Goal: Task Accomplishment & Management: Manage account settings

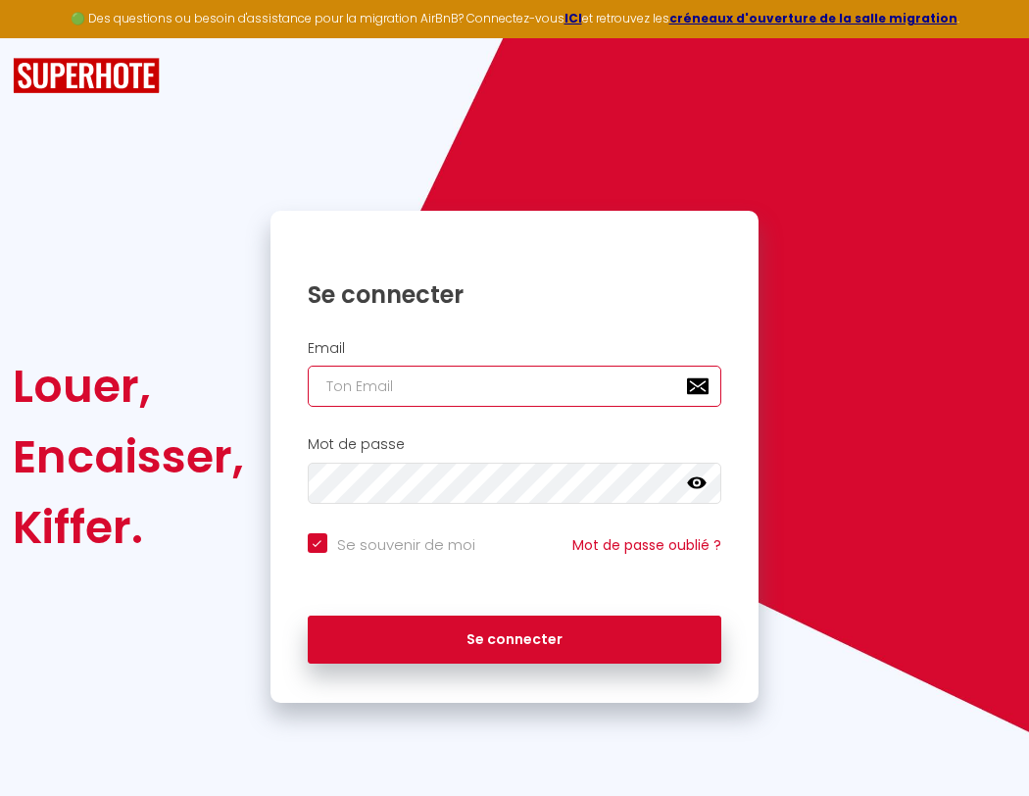
type input "s"
checkbox input "true"
type input "su"
checkbox input "true"
type input "sup"
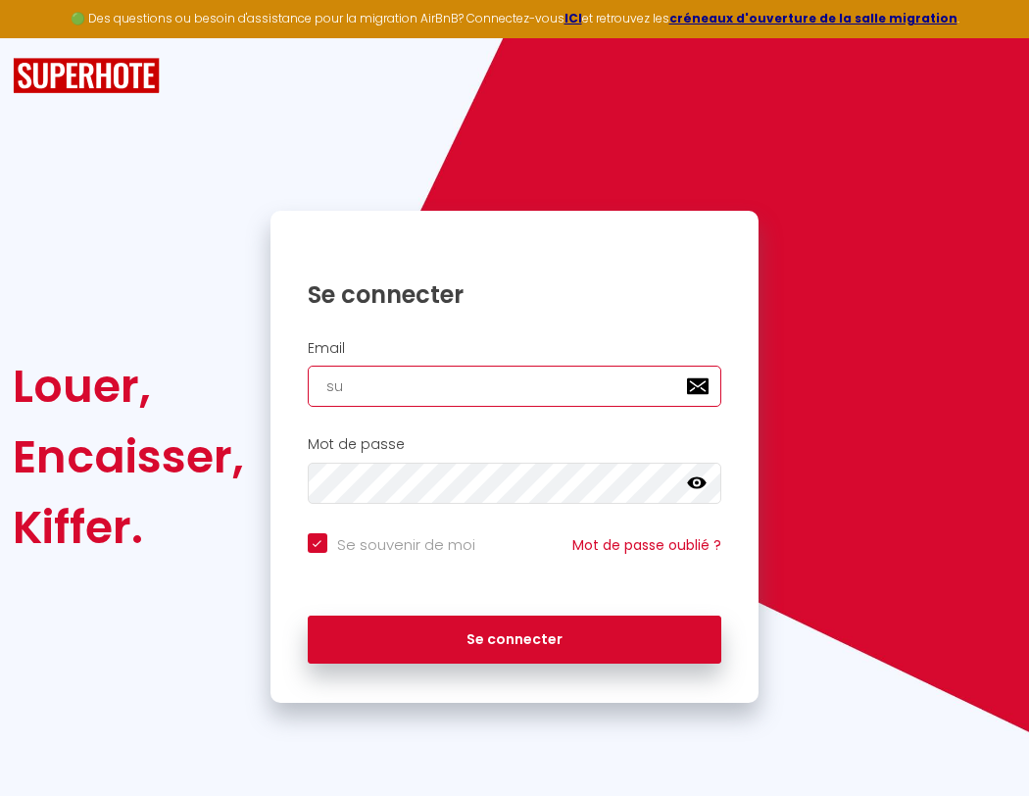
checkbox input "true"
type input "supe"
checkbox input "true"
type input "super"
checkbox input "true"
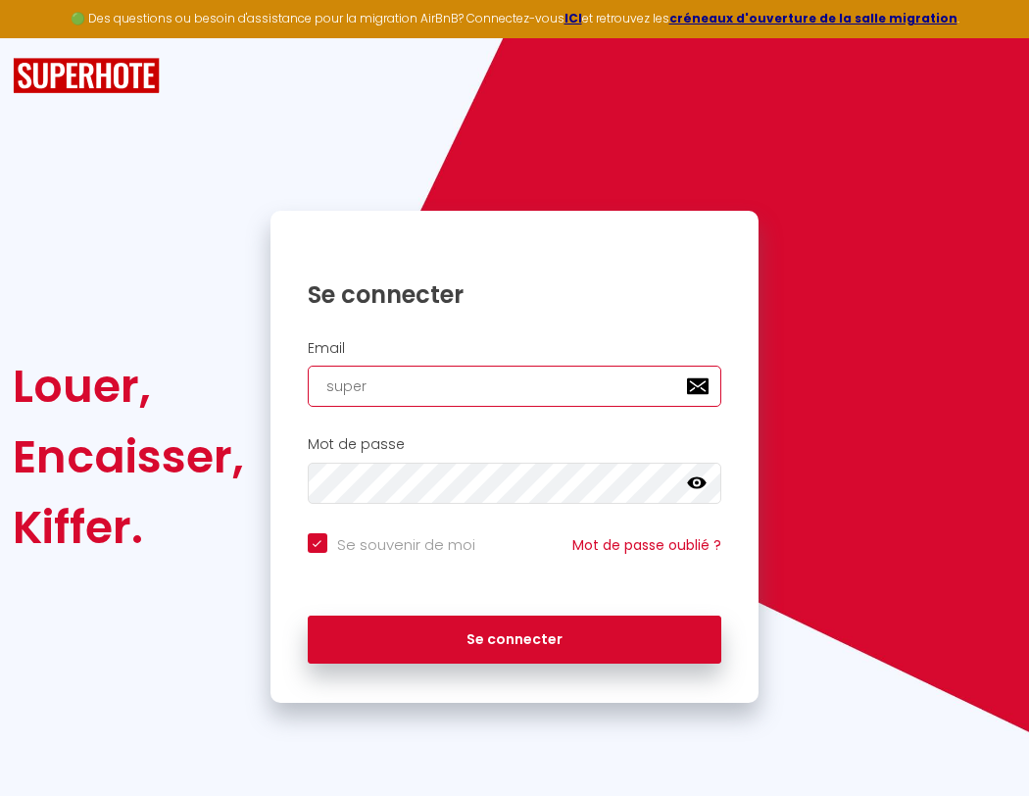
type input "superb"
checkbox input "true"
type input "superbo"
checkbox input "true"
type input "s"
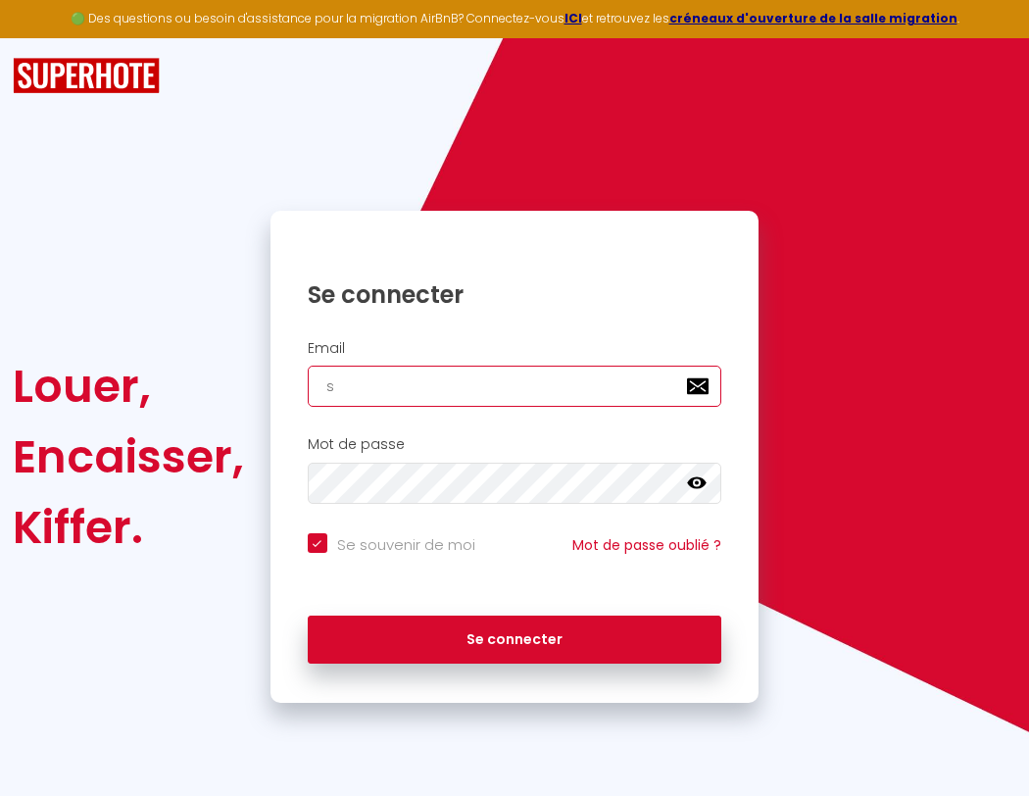
checkbox input "true"
type input "superbor"
checkbox input "true"
type input "su"
checkbox input "true"
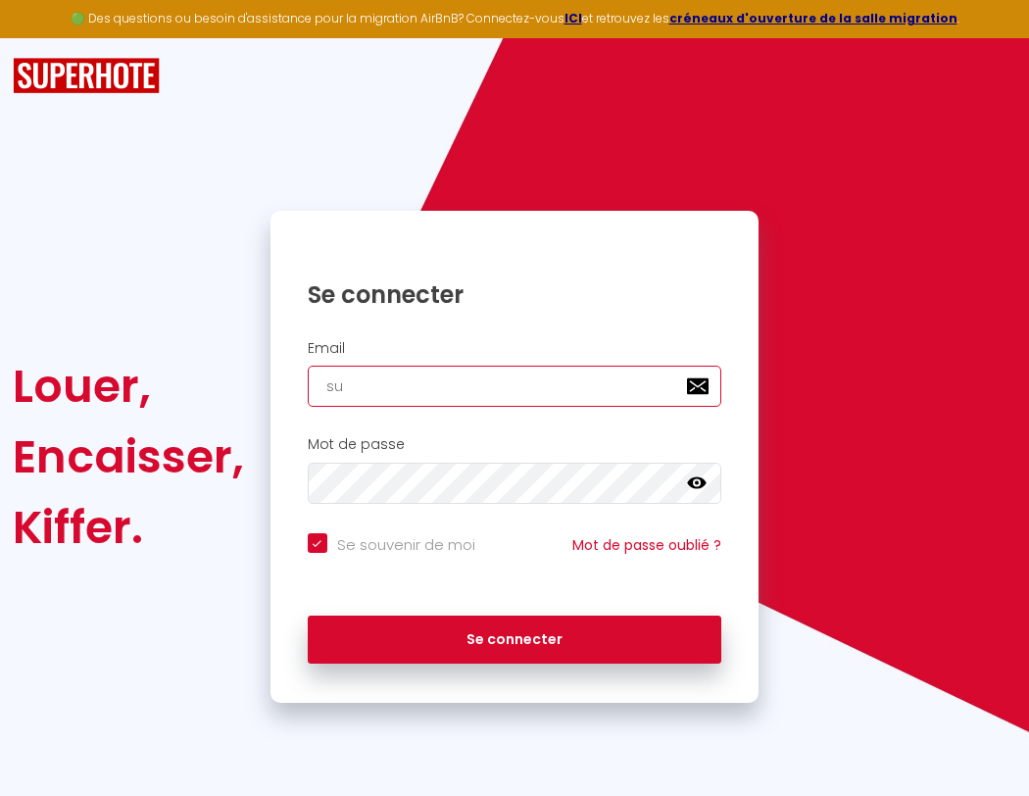
type input "superbord"
checkbox input "true"
type input "sup"
checkbox input "true"
type input "superborde"
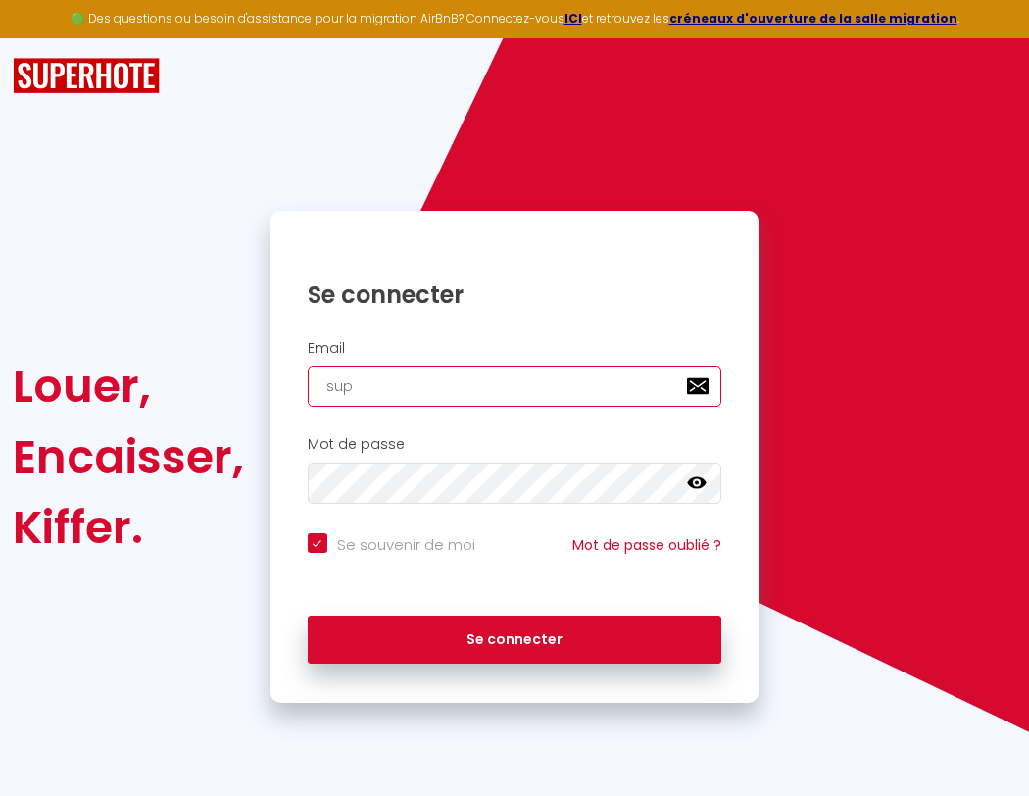
checkbox input "true"
type input "supe"
checkbox input "true"
type input "superbordea"
checkbox input "true"
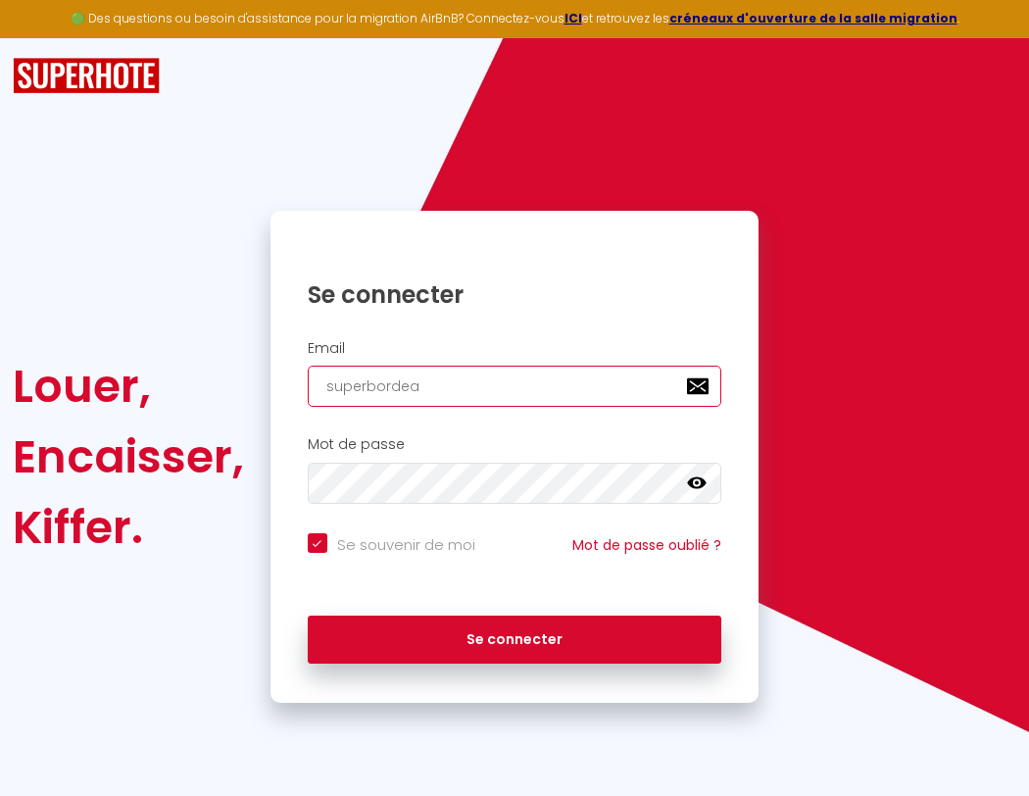
type input "super"
checkbox input "true"
type input "superbordeau"
checkbox input "true"
type input "superb"
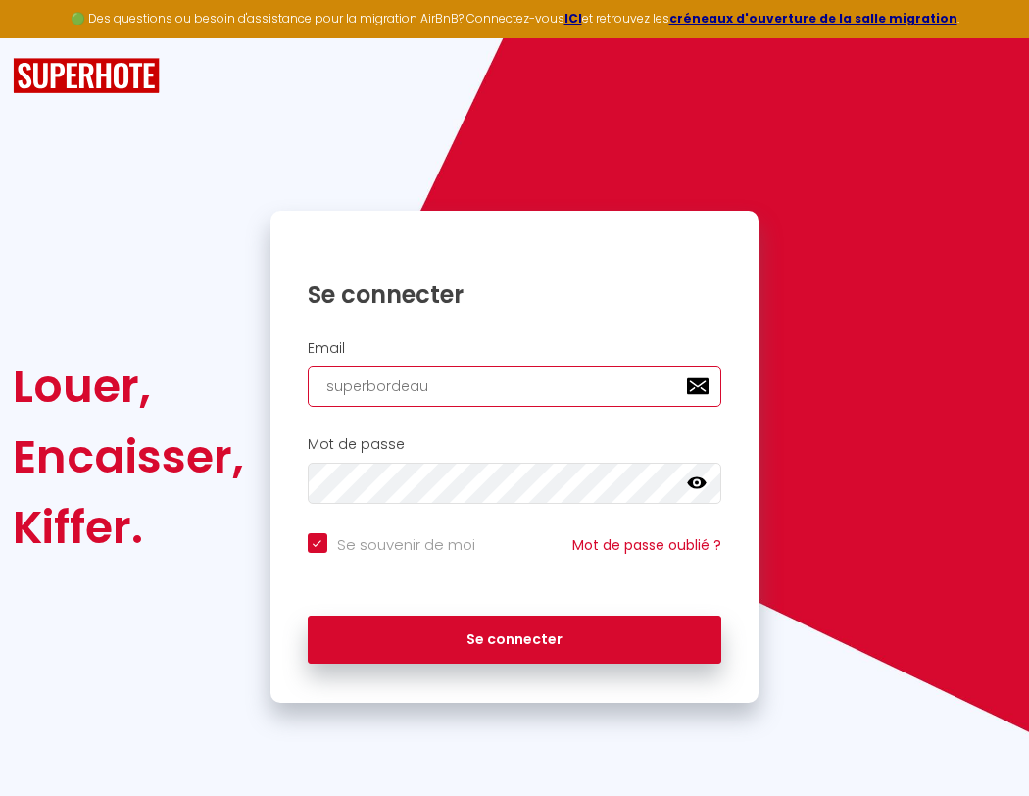
checkbox input "true"
type input "superbordeaux"
checkbox input "true"
type input "superbo"
checkbox input "true"
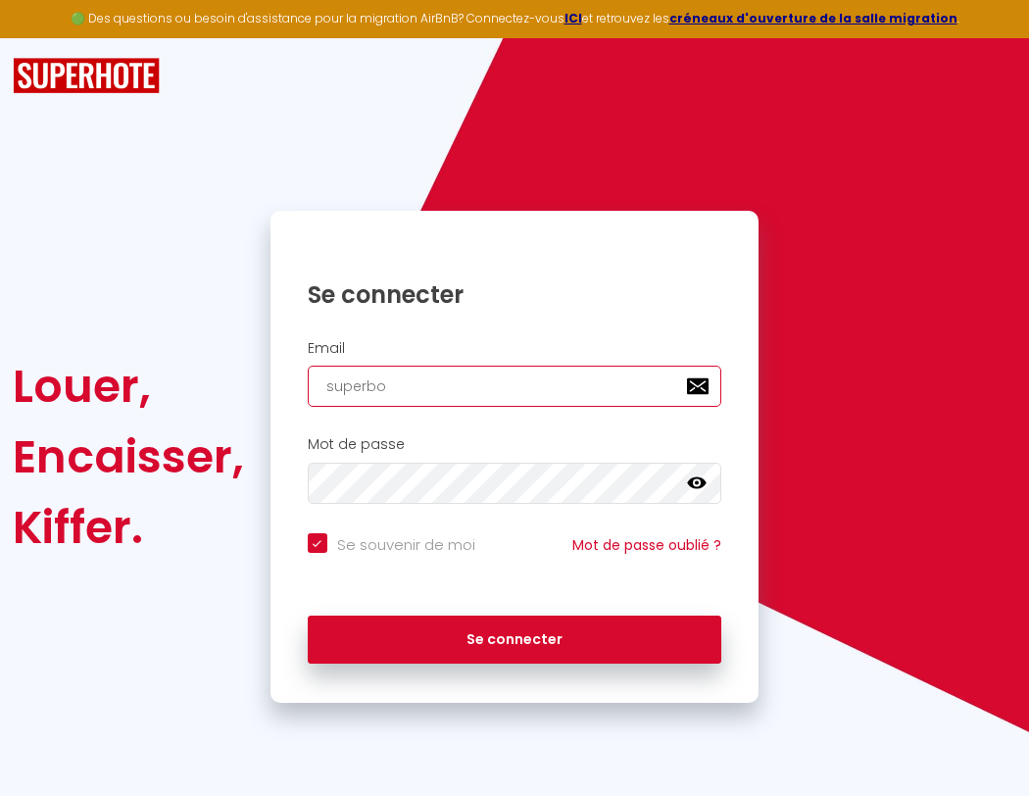
type input "s"
checkbox input "true"
type input "superbordeaux@"
checkbox input "true"
type input "superbor"
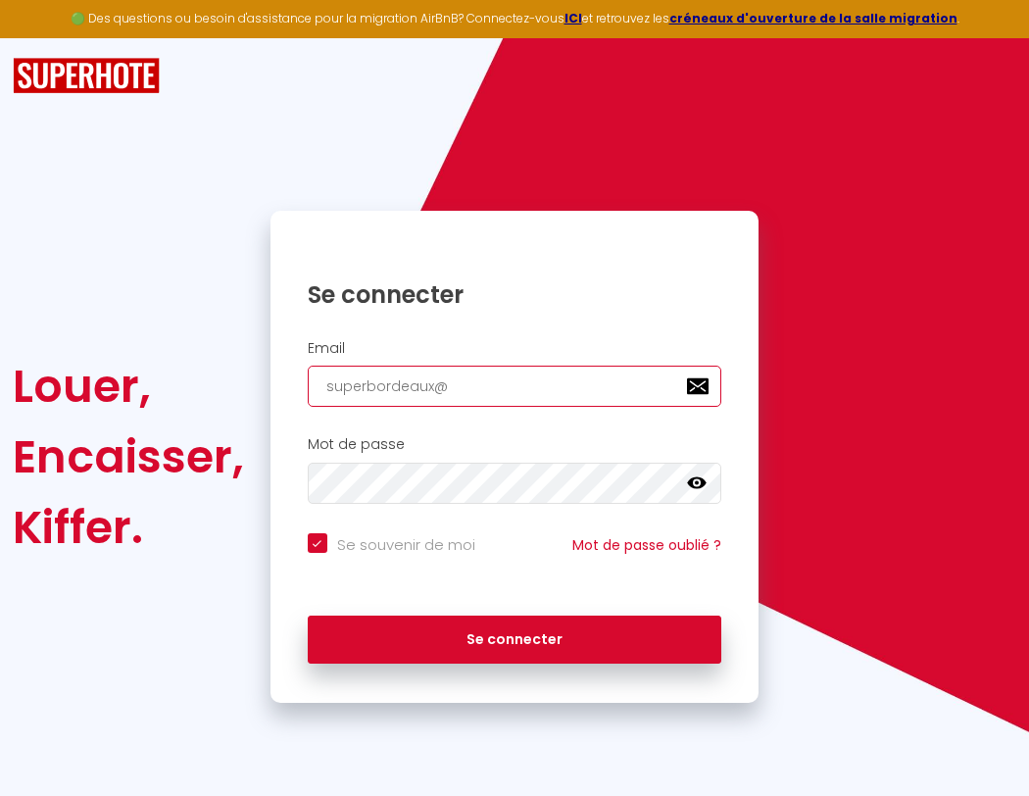
checkbox input "true"
type input "superbordeaux@g"
checkbox input "true"
type input "superbord"
checkbox input "true"
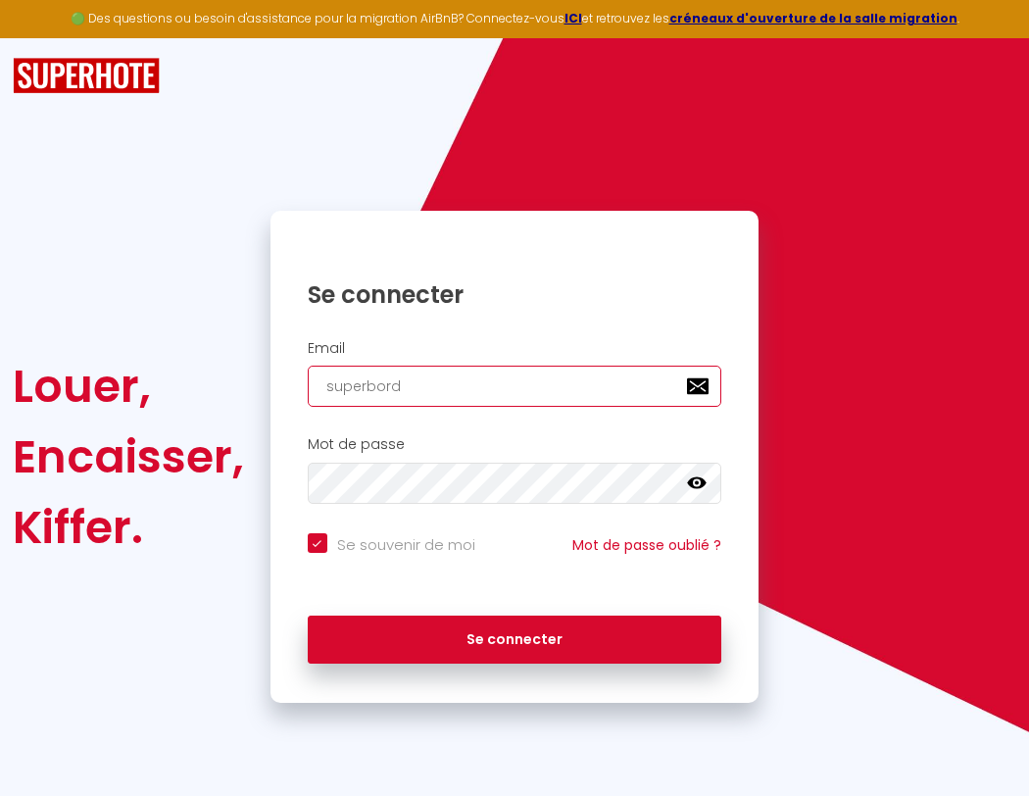
type input "superbordeaux@gm"
checkbox input "true"
type input "superborde"
checkbox input "true"
type input "superbordea"
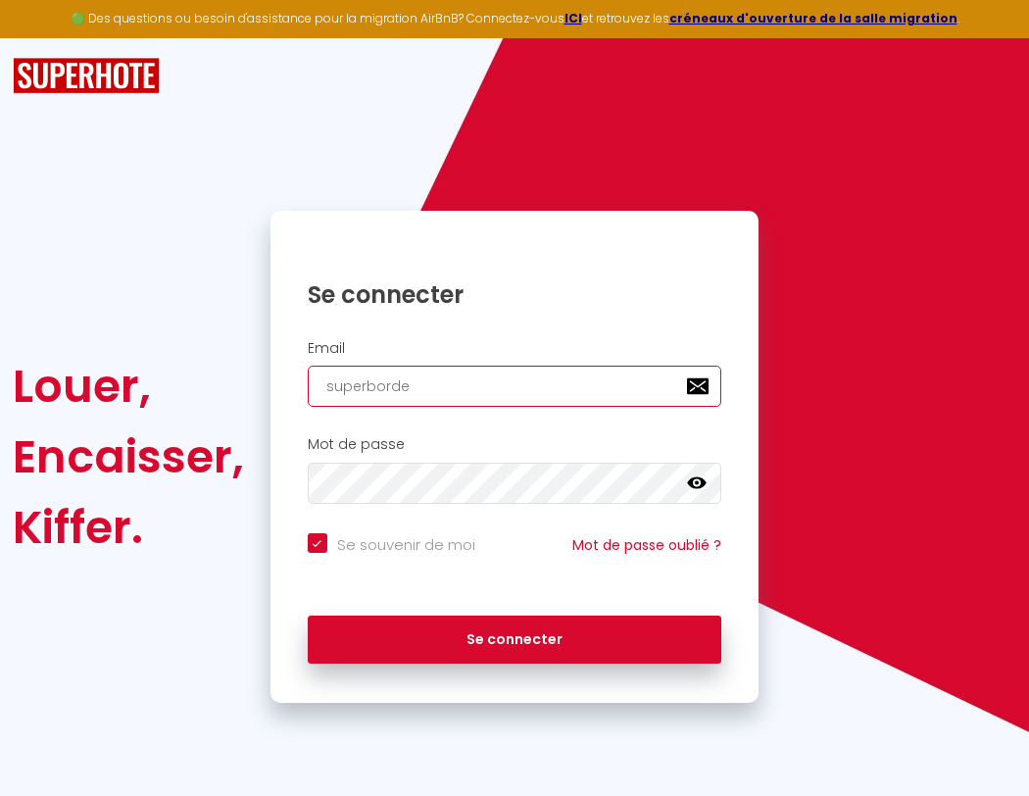
checkbox input "true"
type input "superbordeau"
checkbox input "true"
